Goal: Find specific page/section: Find specific page/section

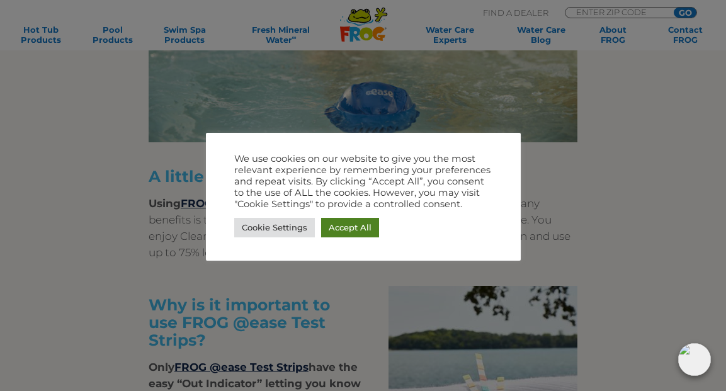
click at [348, 225] on link "Accept All" at bounding box center [350, 228] width 58 height 20
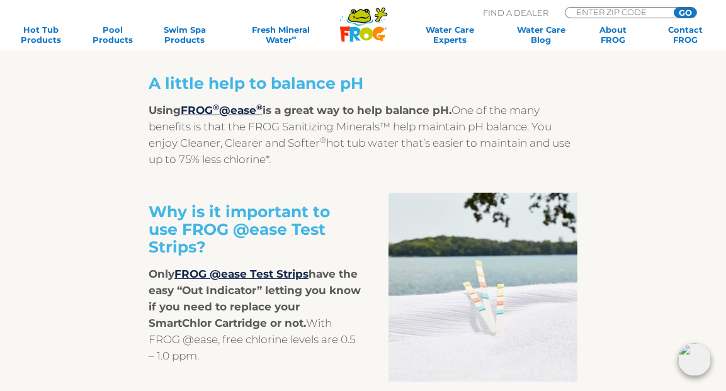
scroll to position [1987, 0]
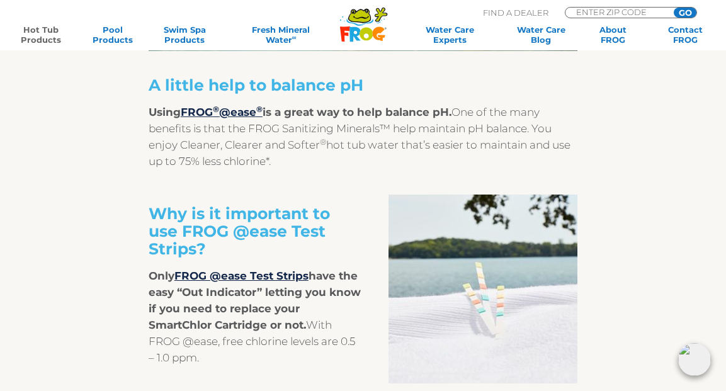
click at [29, 33] on link "Hot Tub Products" at bounding box center [41, 35] width 56 height 20
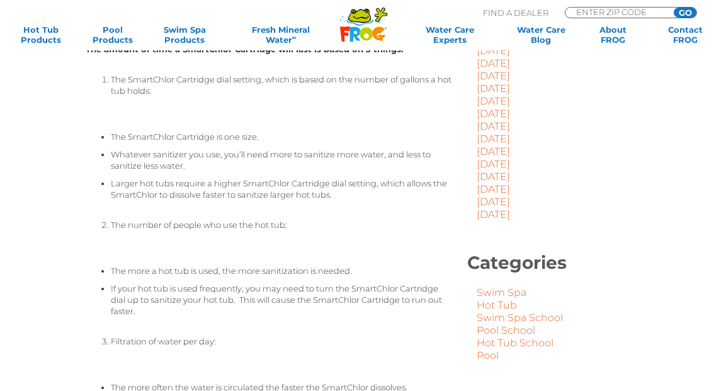
scroll to position [424, 0]
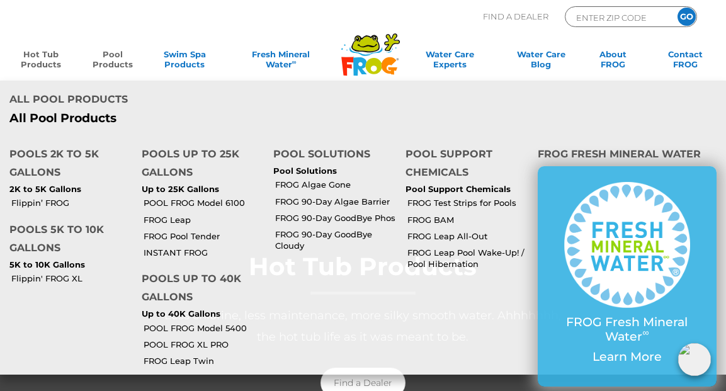
scroll to position [6, 0]
click at [57, 199] on link "Flippin’ FROG" at bounding box center [71, 202] width 121 height 11
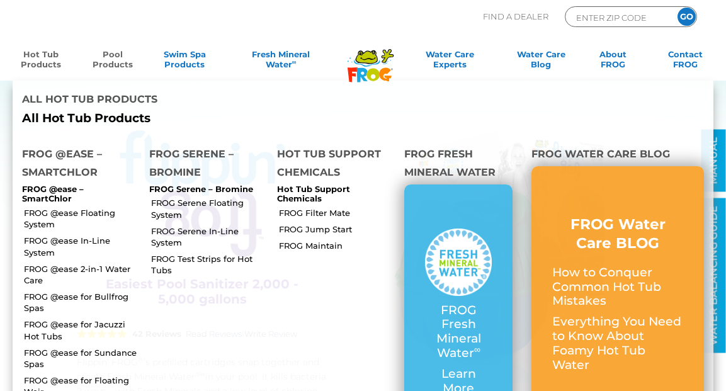
click at [43, 67] on link "Hot Tub Products" at bounding box center [41, 61] width 56 height 25
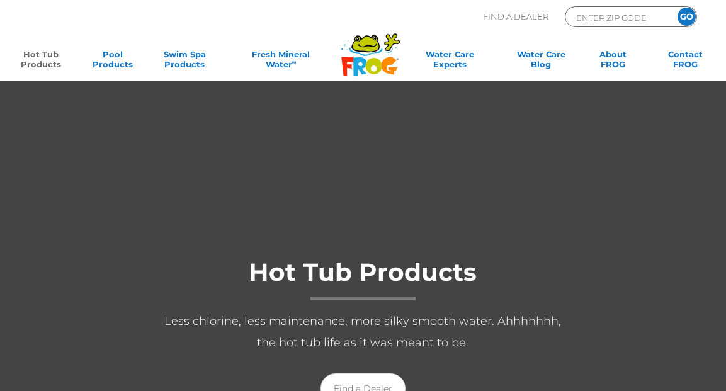
click at [41, 62] on link "Hot Tub Products" at bounding box center [41, 61] width 56 height 25
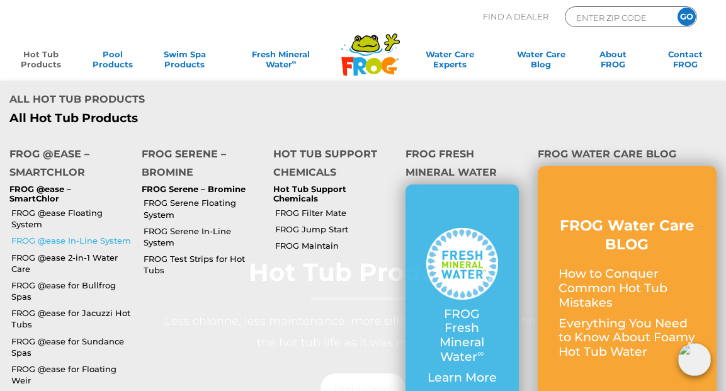
click at [53, 235] on link "FROG @ease In-Line System" at bounding box center [71, 240] width 121 height 11
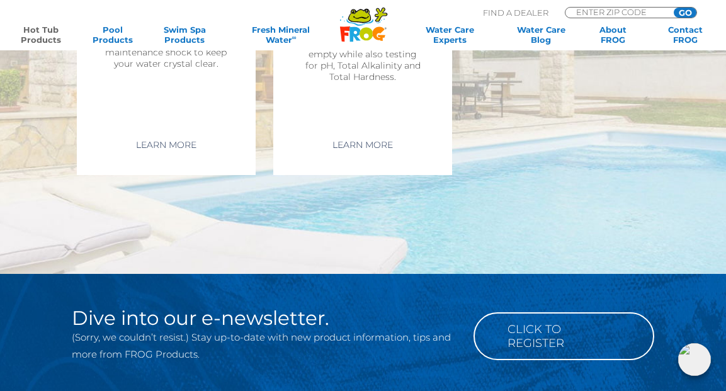
scroll to position [3230, 0]
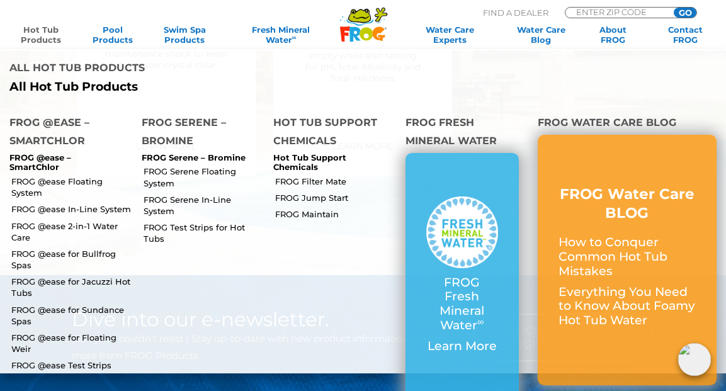
click at [45, 32] on link "Hot Tub Products" at bounding box center [41, 35] width 56 height 20
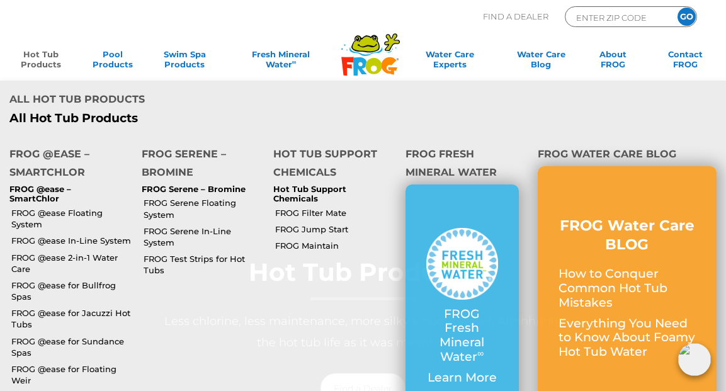
click at [40, 65] on link "Hot Tub Products" at bounding box center [41, 61] width 56 height 25
click at [40, 57] on link "Hot Tub Products" at bounding box center [41, 61] width 56 height 25
click at [63, 235] on link "FROG @ease In-Line System" at bounding box center [71, 240] width 121 height 11
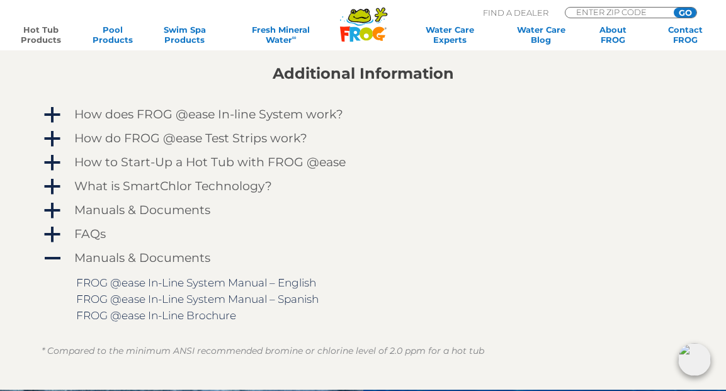
scroll to position [904, 0]
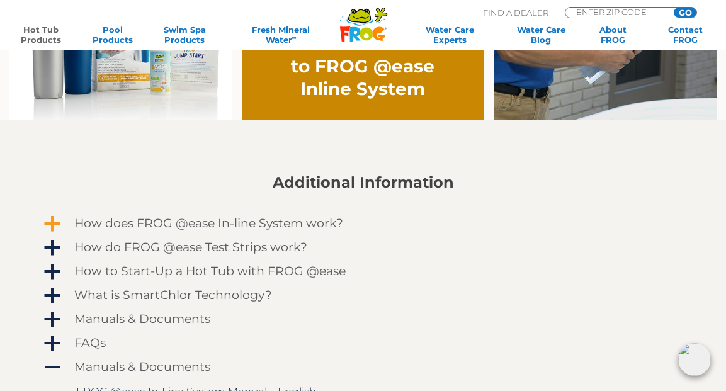
click at [52, 221] on span "a" at bounding box center [52, 224] width 19 height 19
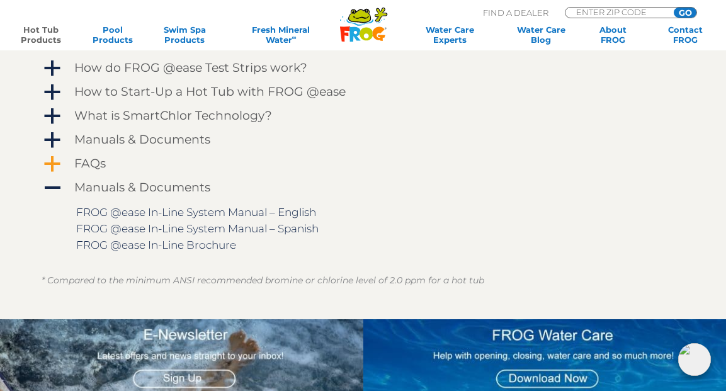
scroll to position [1562, 0]
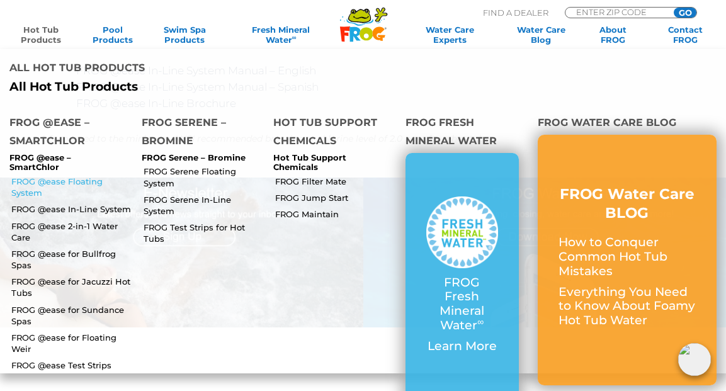
click at [26, 176] on link "FROG @ease Floating System" at bounding box center [71, 187] width 121 height 23
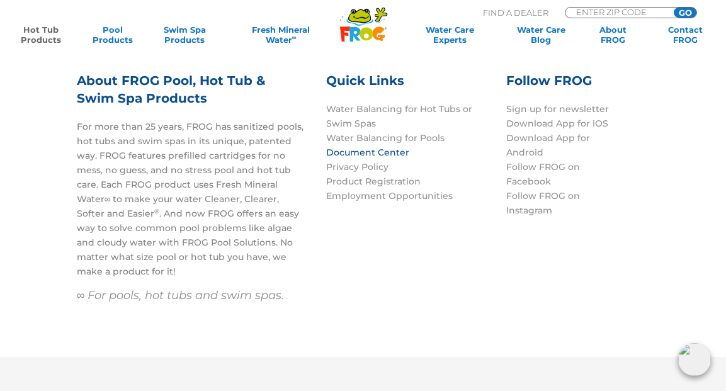
scroll to position [3592, 0]
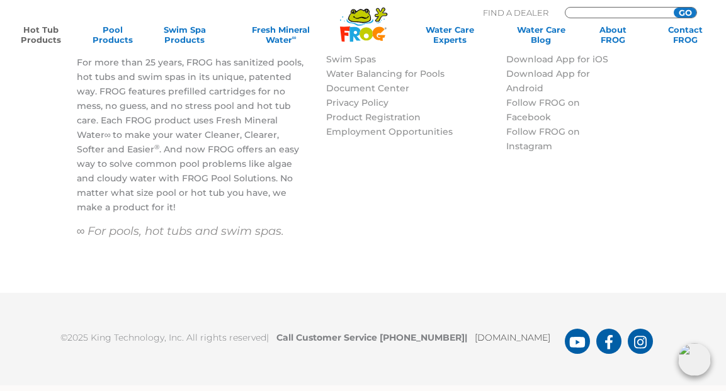
click at [587, 11] on input "Zip Code Form" at bounding box center [617, 12] width 85 height 9
type input "55386"
click at [674, 8] on input "GO" at bounding box center [685, 13] width 23 height 10
